Goal: Task Accomplishment & Management: Manage account settings

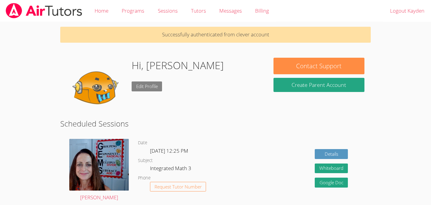
click at [147, 90] on link "Edit Profile" at bounding box center [147, 87] width 31 height 10
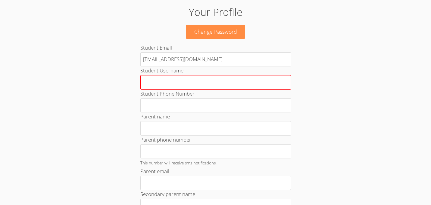
scroll to position [34, 0]
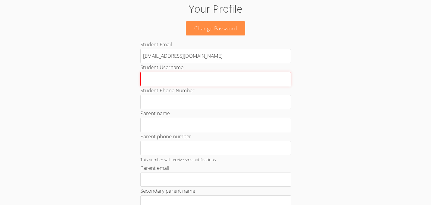
click at [199, 79] on input "Student Username" at bounding box center [215, 79] width 151 height 14
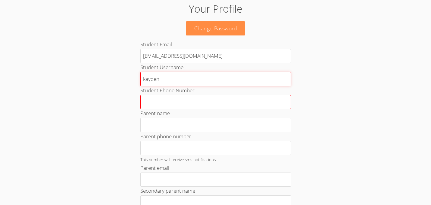
type input "kayden"
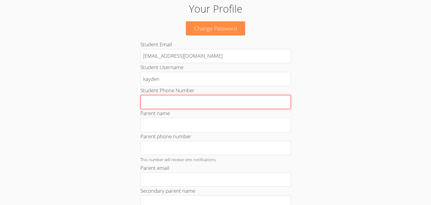
click at [198, 108] on input "Student Phone Number" at bounding box center [215, 102] width 151 height 14
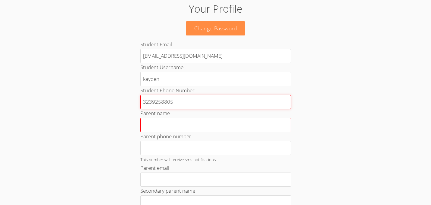
type input "3239258805"
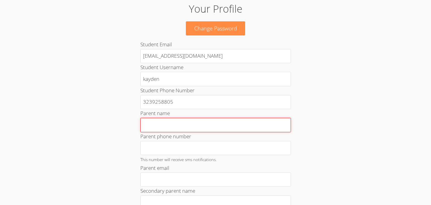
click at [189, 126] on input "Parent name" at bounding box center [215, 125] width 151 height 14
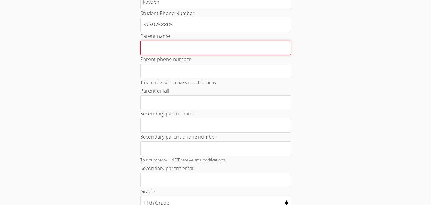
scroll to position [109, 0]
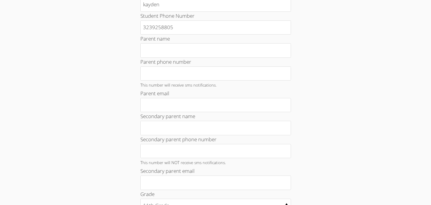
click at [116, 88] on div "Your Profile Change Password Student Email [EMAIL_ADDRESS][DOMAIN_NAME] Student…" at bounding box center [215, 148] width 233 height 442
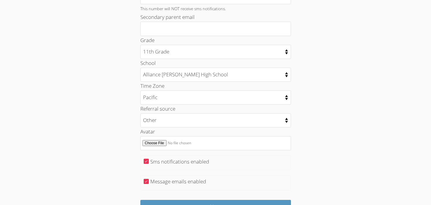
scroll to position [303, 0]
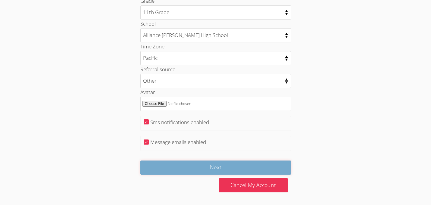
click at [216, 169] on input "Next" at bounding box center [215, 168] width 151 height 14
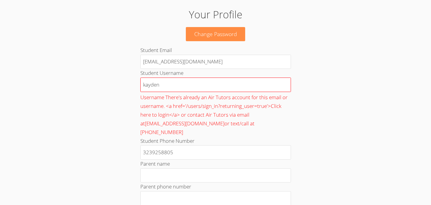
scroll to position [29, 0]
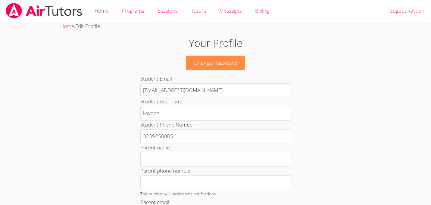
scroll to position [303, 0]
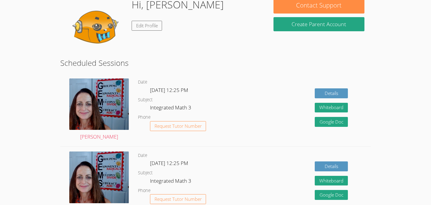
scroll to position [36, 0]
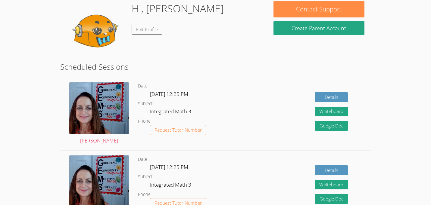
click at [150, 92] on dl "Date Wed Sep 17, 12:25 PM Subject Integrated Math 3 Phone Request Tutor Number" at bounding box center [192, 114] width 109 height 63
